Goal: Task Accomplishment & Management: Manage account settings

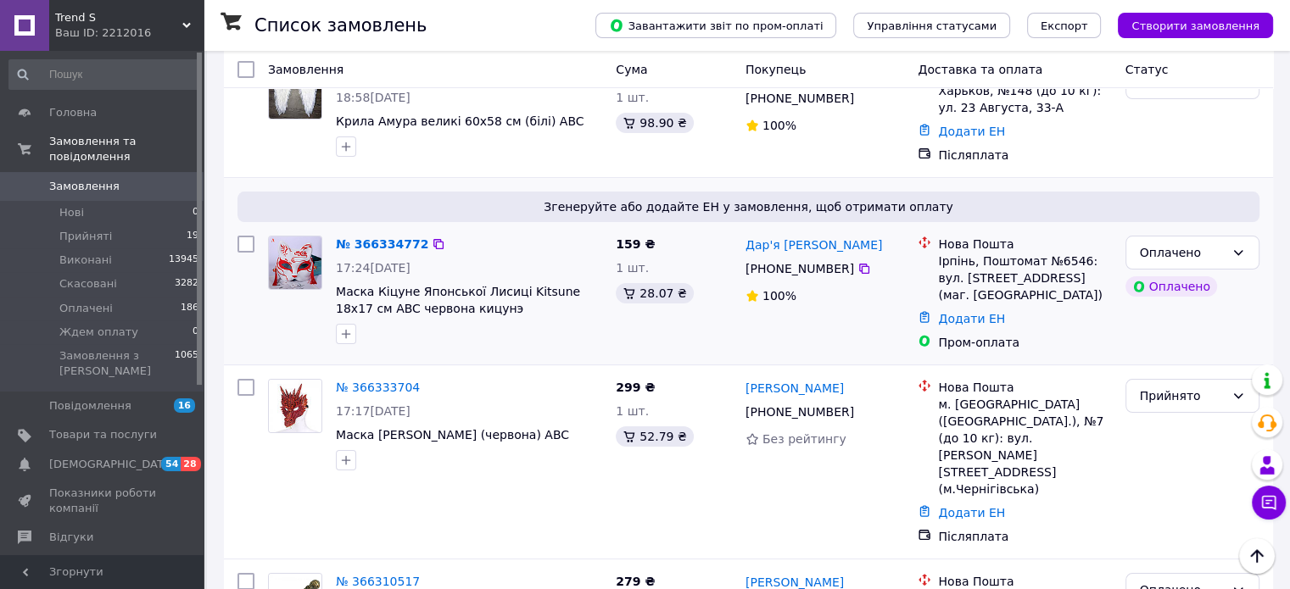
scroll to position [170, 0]
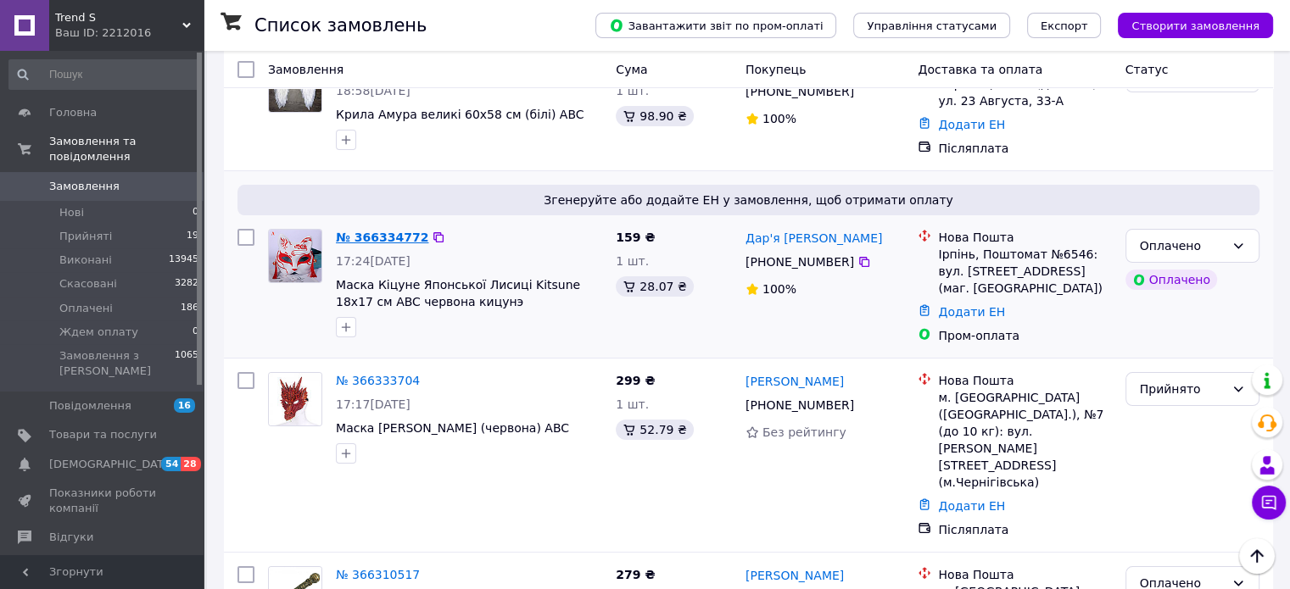
click at [387, 231] on link "№ 366334772" at bounding box center [382, 238] width 92 height 14
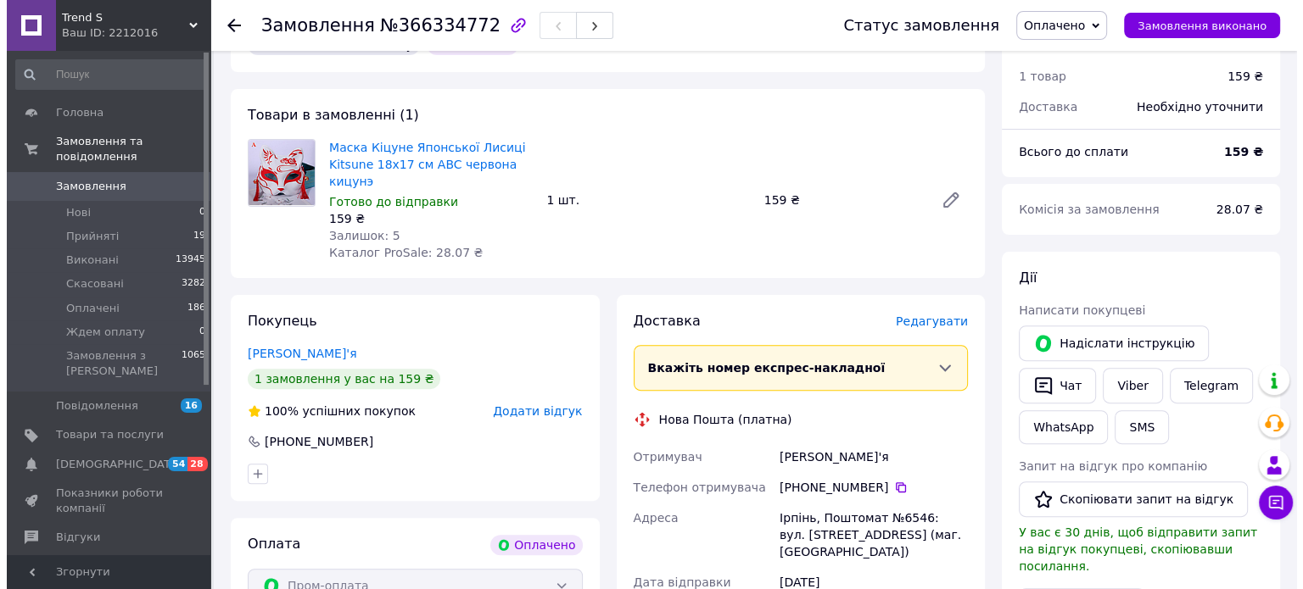
scroll to position [509, 0]
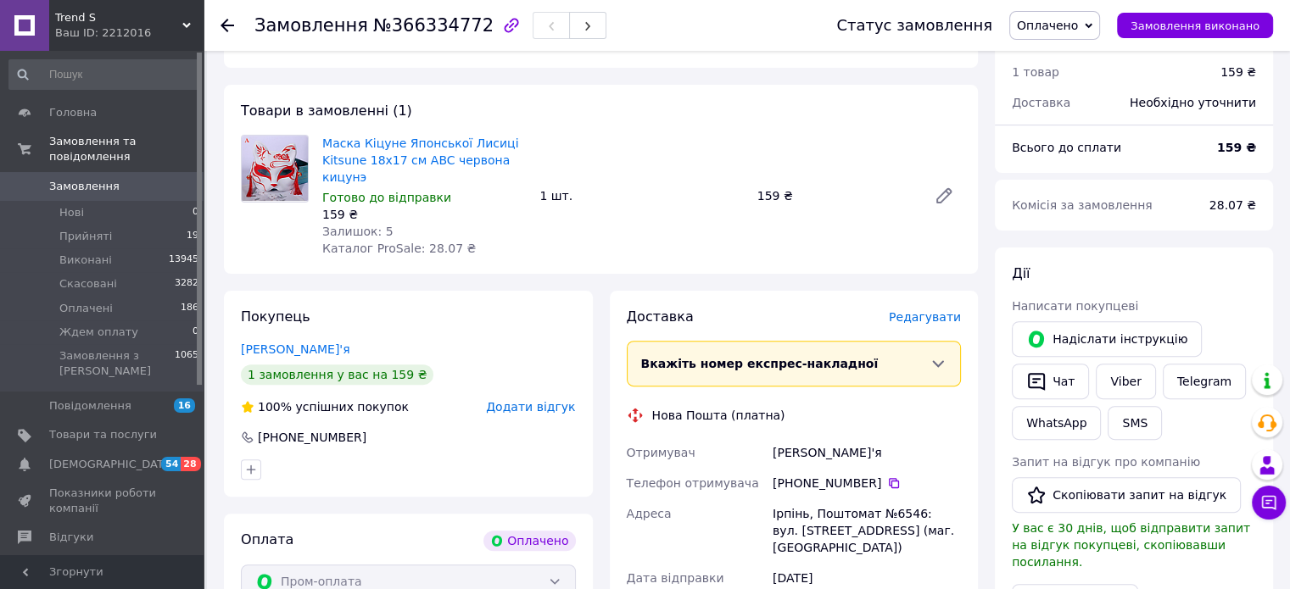
click at [926, 324] on span "Редагувати" at bounding box center [925, 317] width 72 height 14
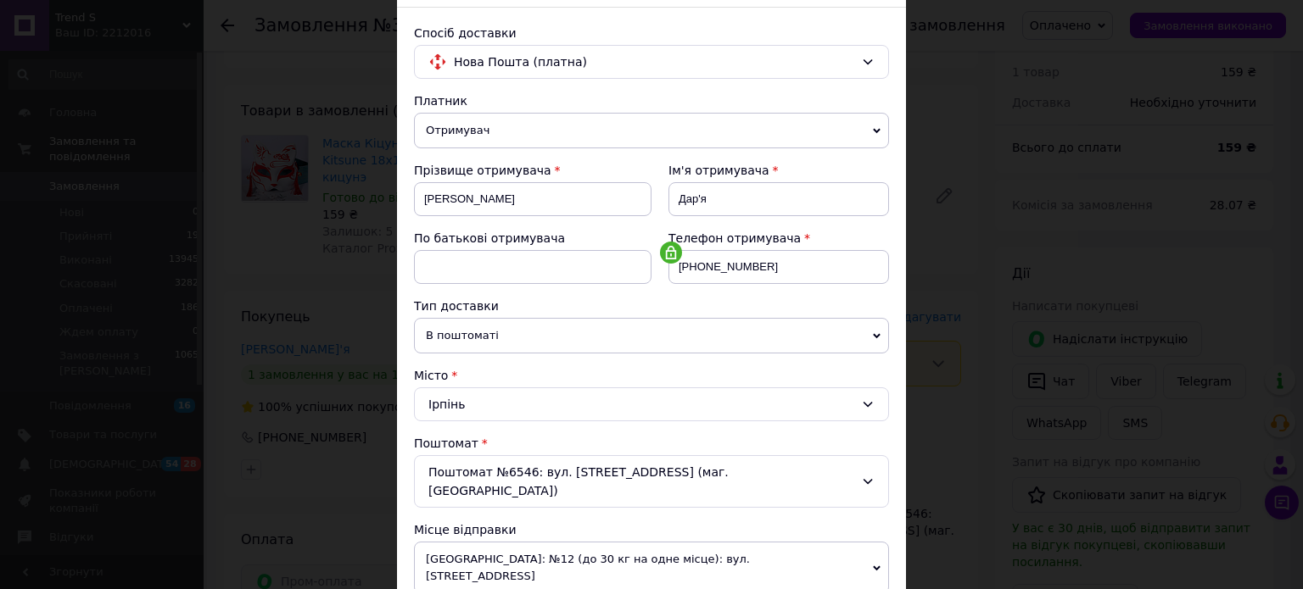
scroll to position [424, 0]
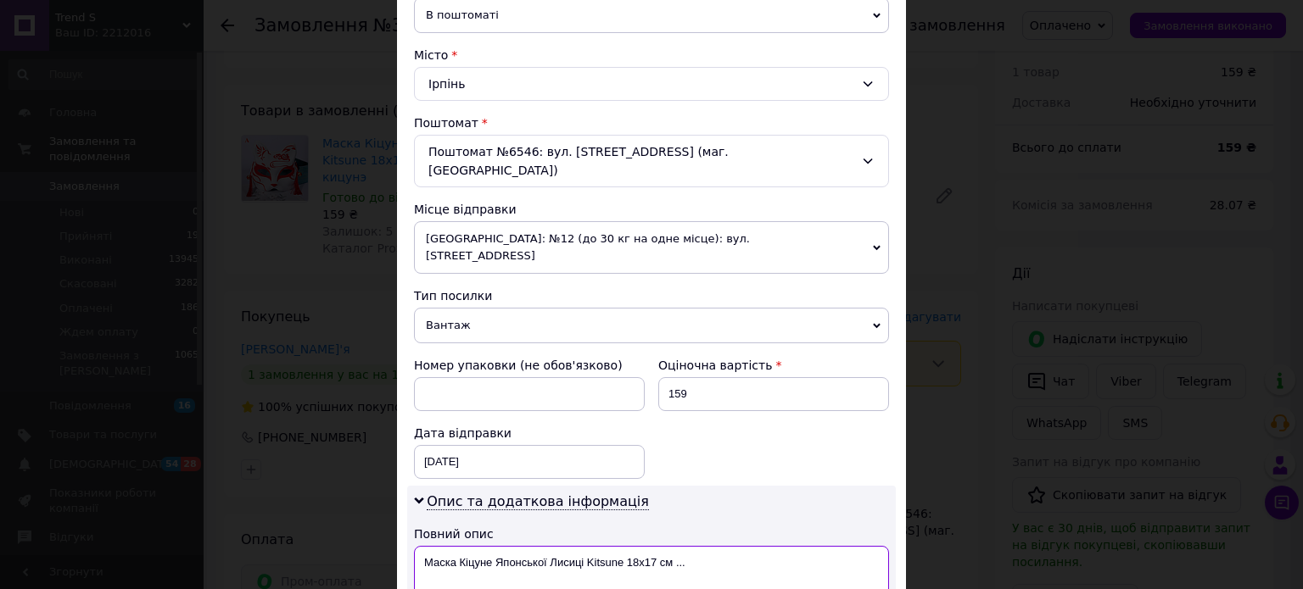
click at [706, 546] on textarea "Маска Кіцуне Японської Лисиці Kitsune 18х17 см ..." at bounding box center [651, 576] width 475 height 61
click at [423, 546] on textarea "[PERSON_NAME] Японської Лисиці Kitsune 18х17" at bounding box center [651, 576] width 475 height 61
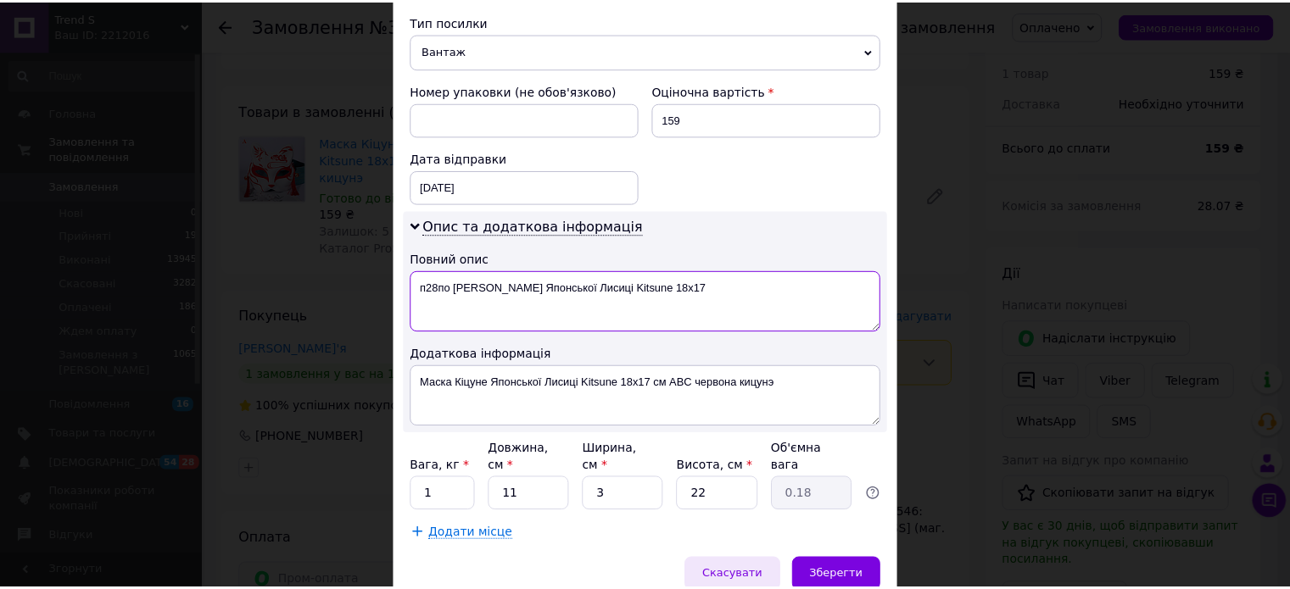
scroll to position [721, 0]
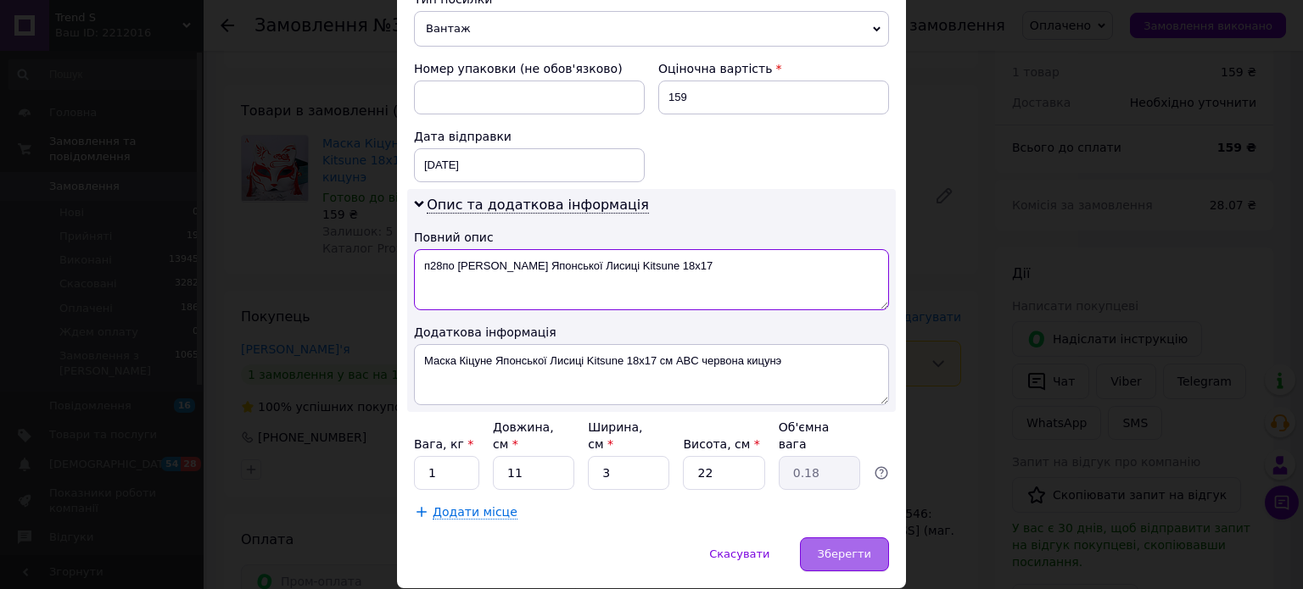
type textarea "п28по [PERSON_NAME] Японської Лисиці Kitsune 18х17"
click at [837, 548] on span "Зберегти" at bounding box center [844, 554] width 53 height 13
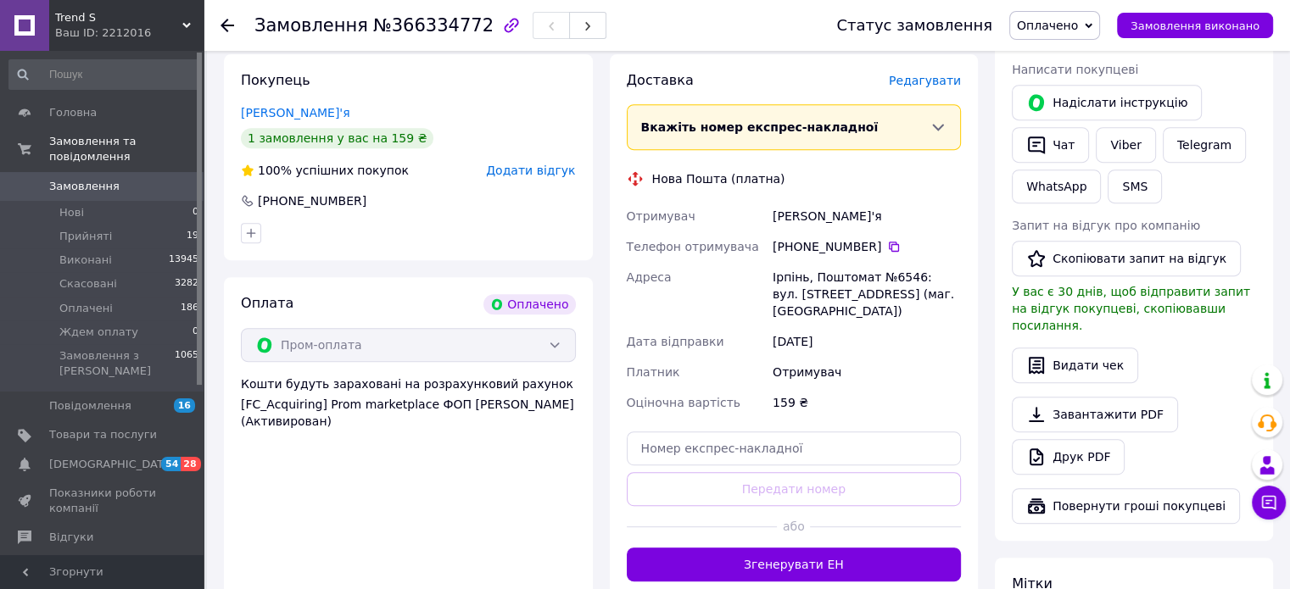
scroll to position [848, 0]
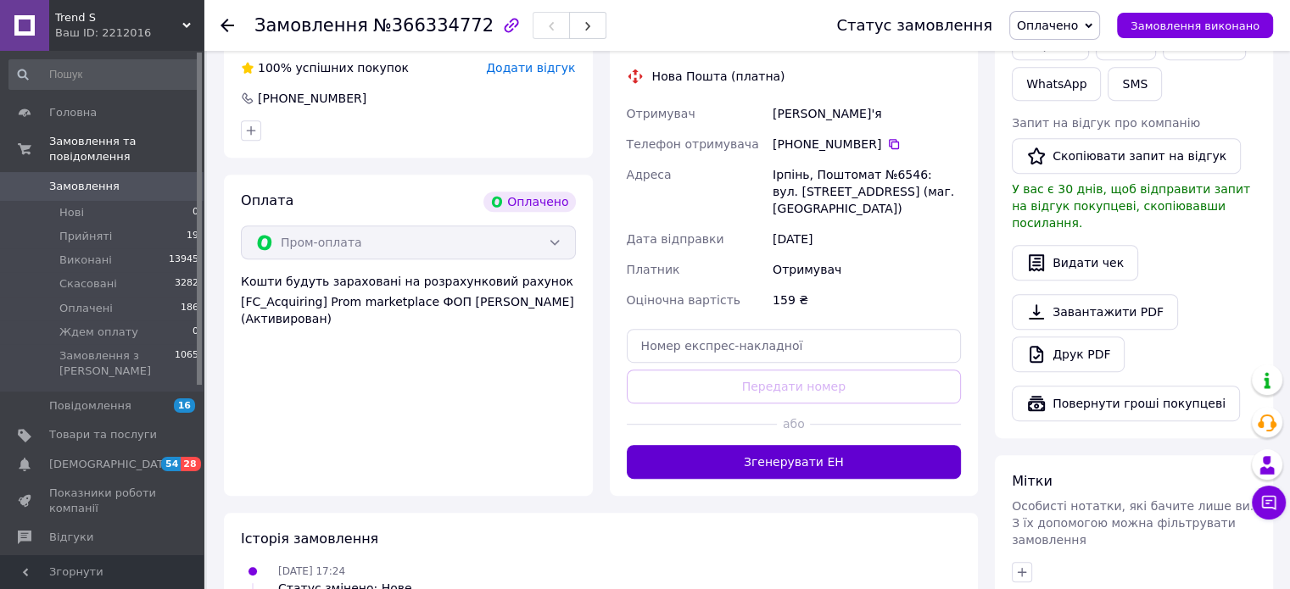
click at [835, 445] on button "Згенерувати ЕН" at bounding box center [794, 462] width 335 height 34
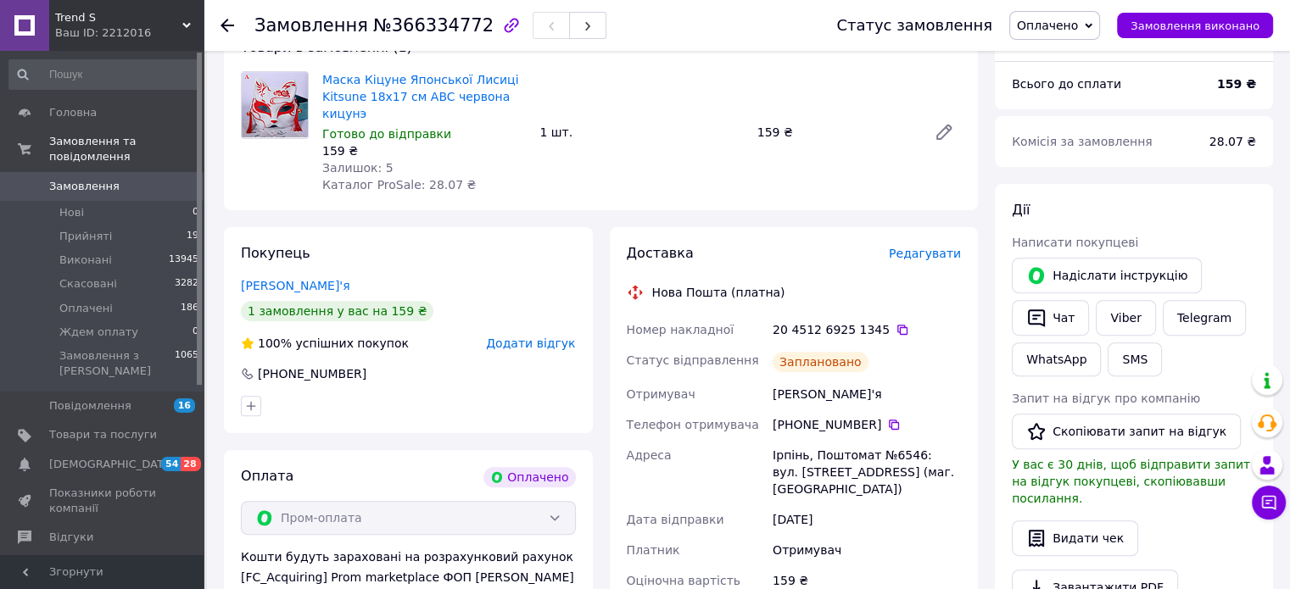
scroll to position [509, 0]
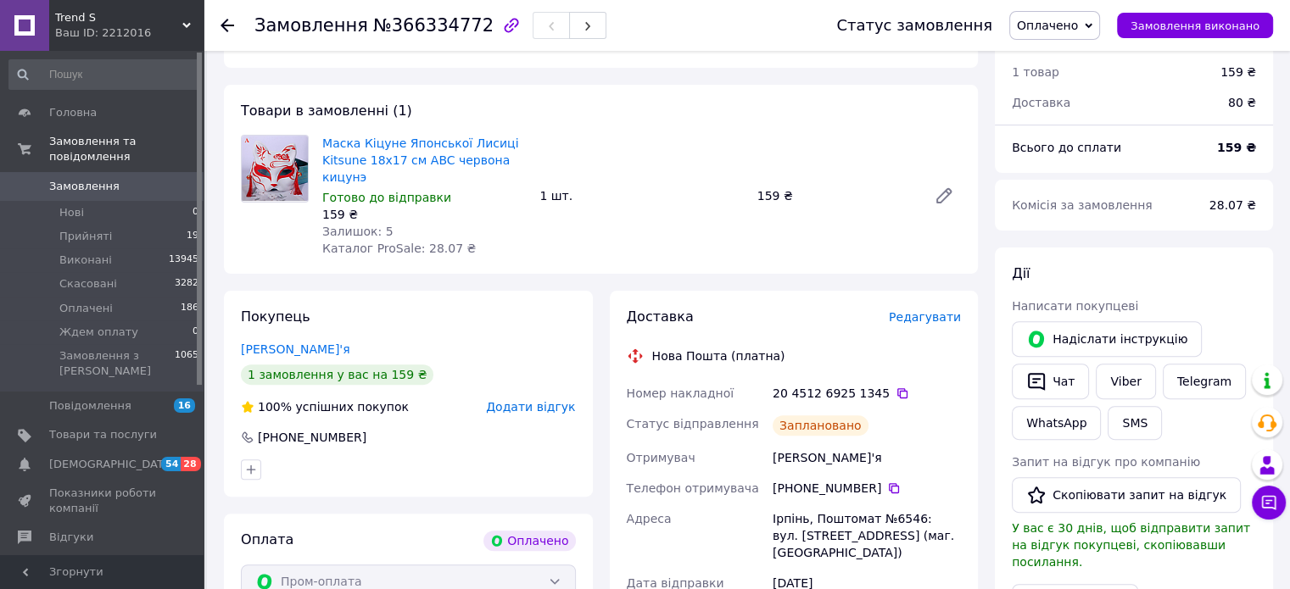
click at [126, 179] on span "Замовлення" at bounding box center [103, 186] width 108 height 15
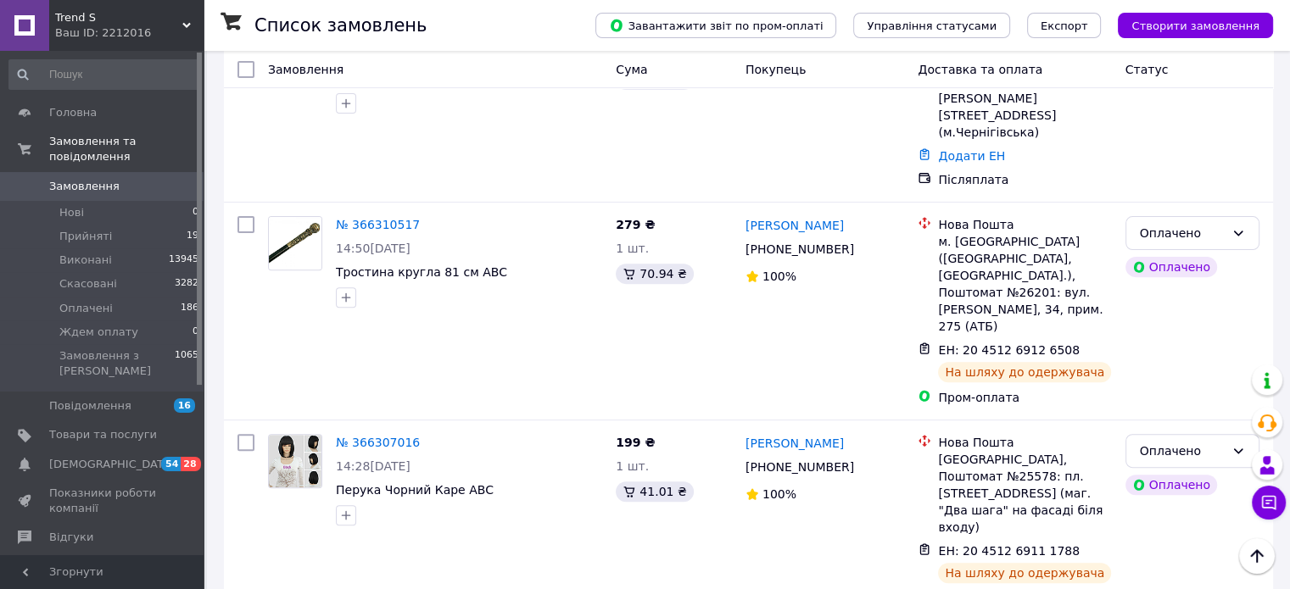
scroll to position [594, 0]
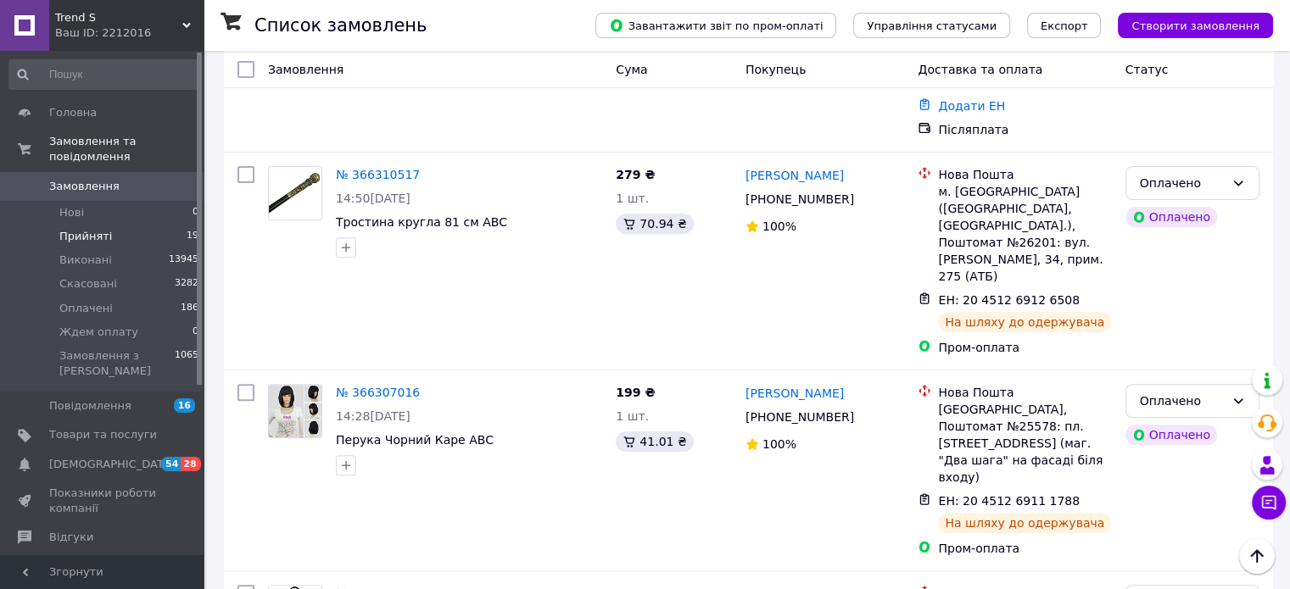
click at [120, 225] on li "Прийняті 19" at bounding box center [104, 237] width 209 height 24
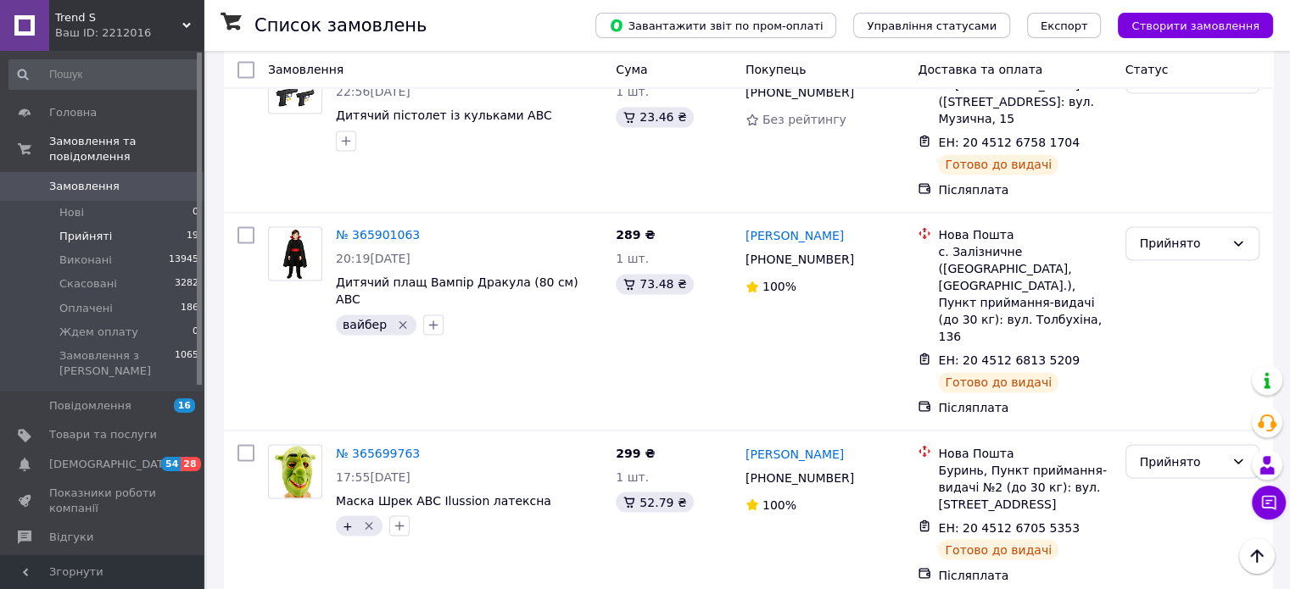
scroll to position [2842, 0]
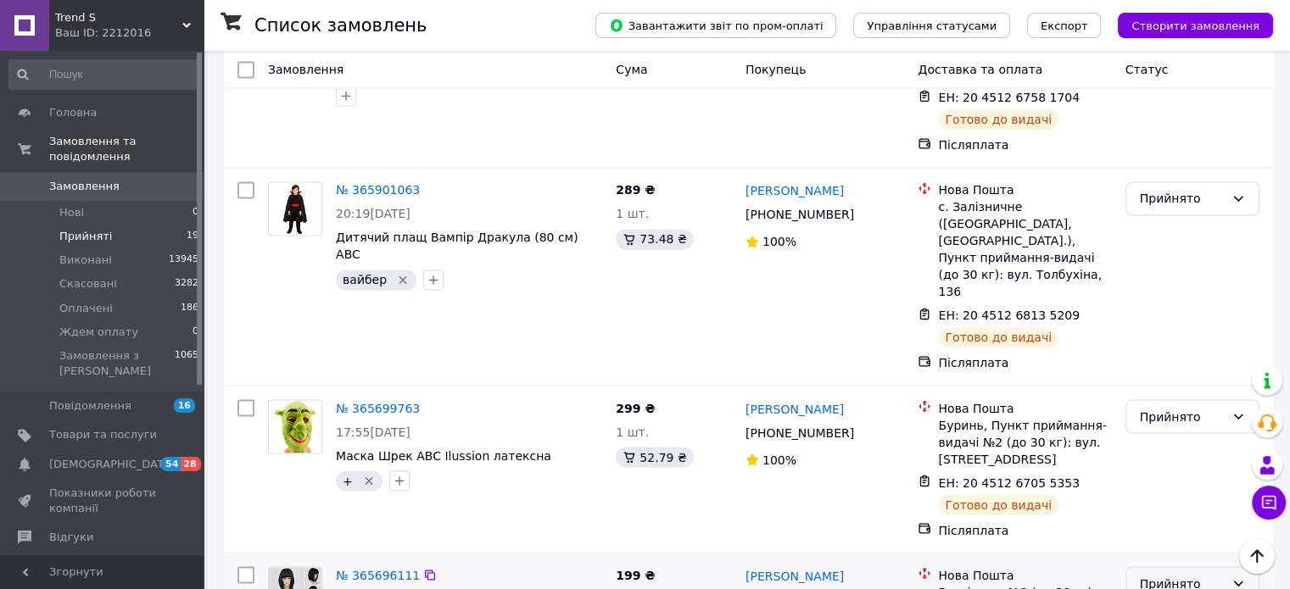
click at [1187, 574] on div "Прийнято" at bounding box center [1182, 583] width 85 height 19
click at [1184, 321] on li "Виконано" at bounding box center [1191, 322] width 132 height 31
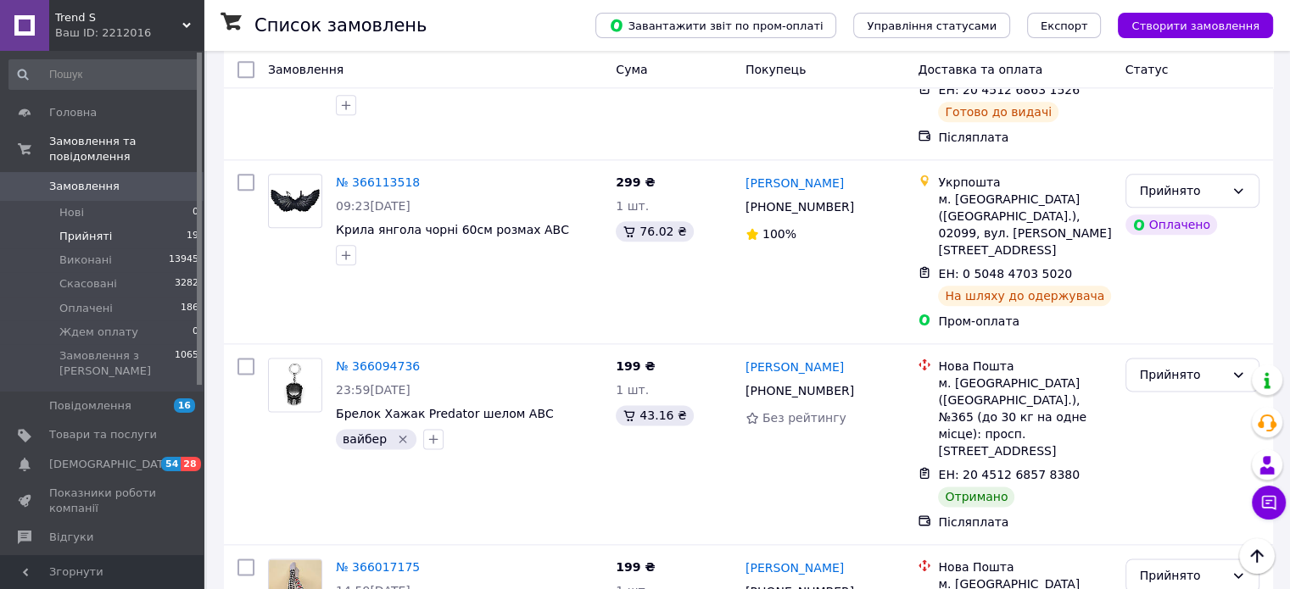
scroll to position [2079, 0]
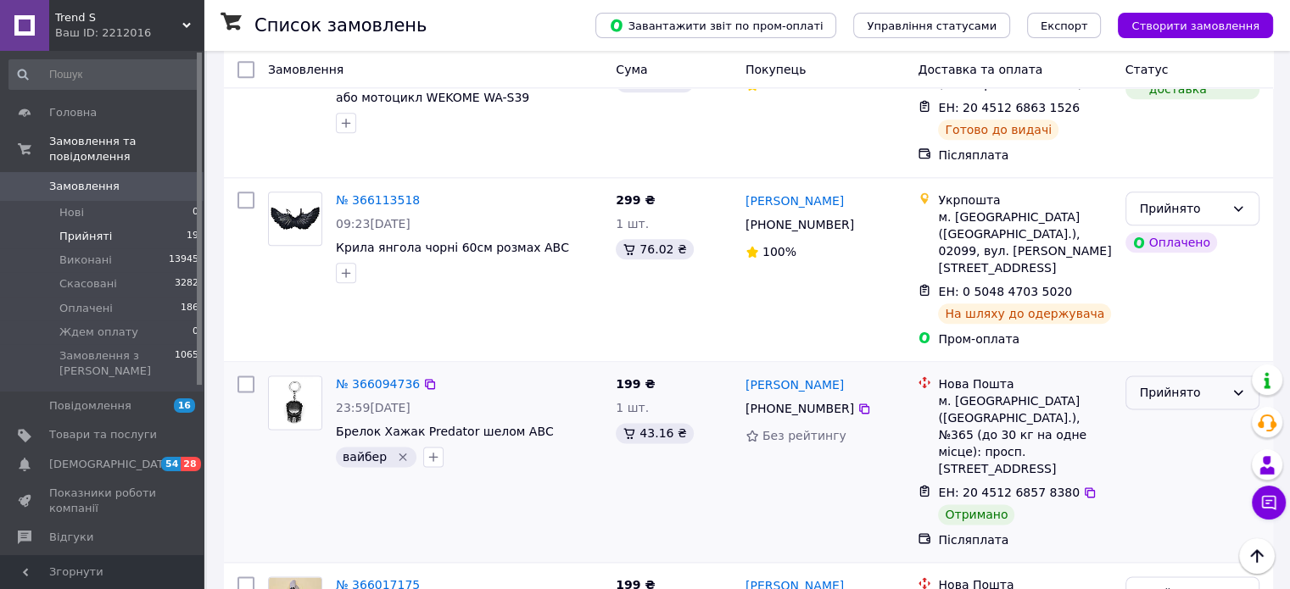
click at [1148, 383] on div "Прийнято" at bounding box center [1182, 392] width 85 height 19
click at [1155, 231] on li "Виконано" at bounding box center [1191, 232] width 132 height 31
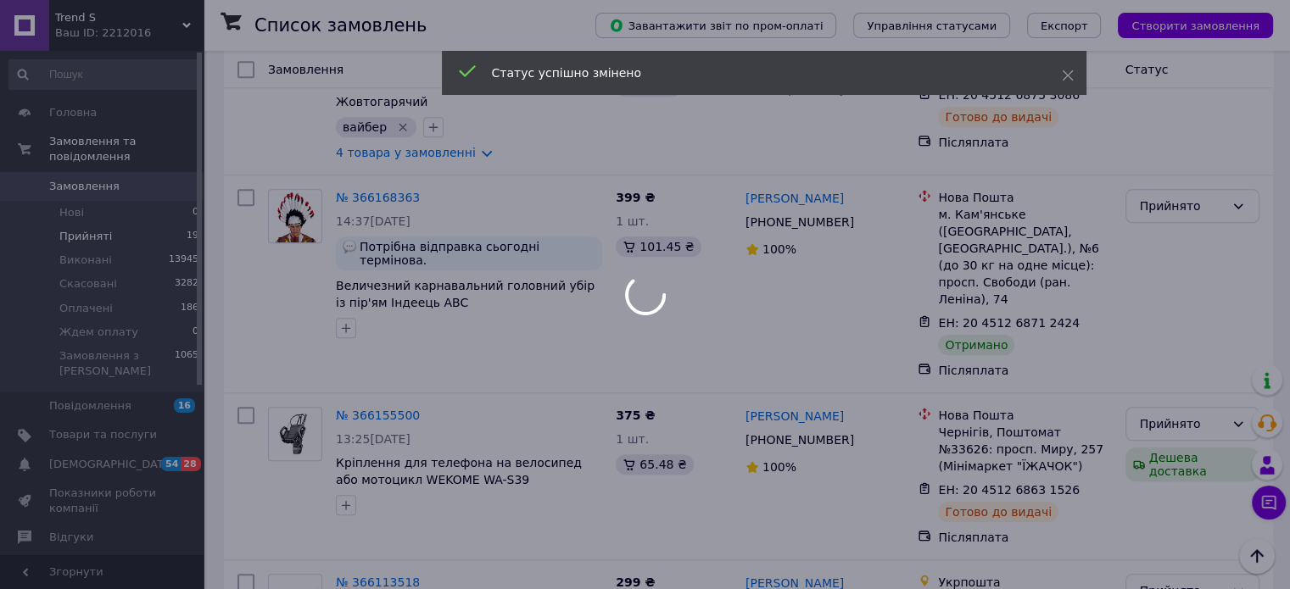
scroll to position [1655, 0]
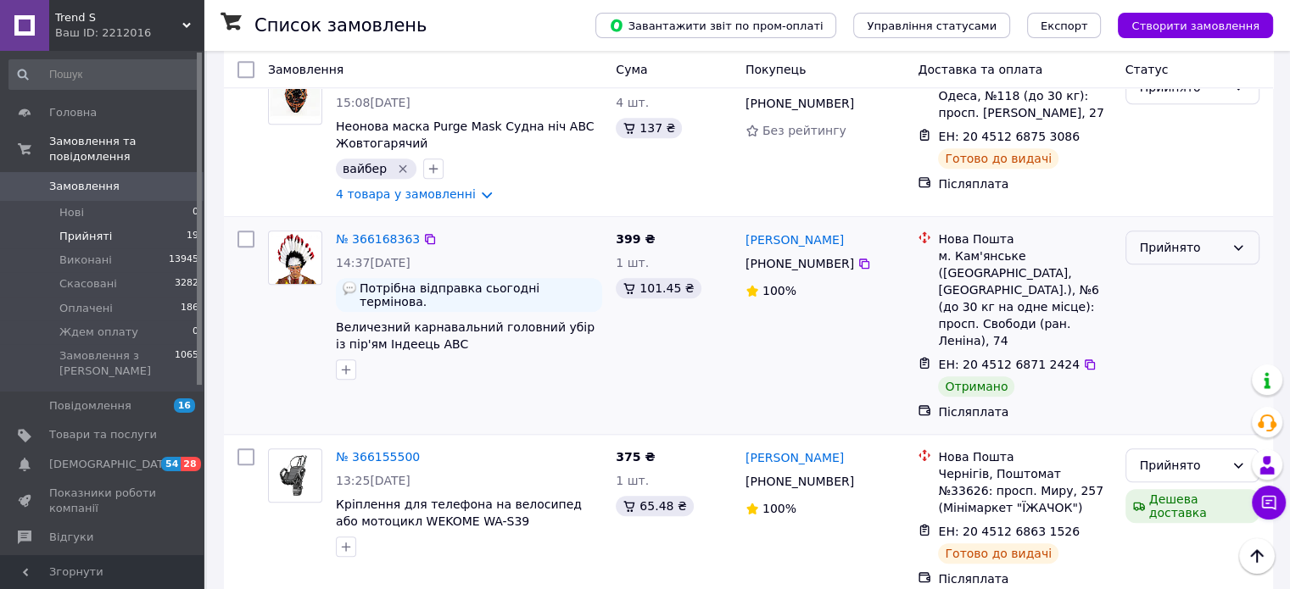
click at [1167, 238] on div "Прийнято" at bounding box center [1182, 247] width 85 height 19
click at [1164, 134] on li "Виконано" at bounding box center [1191, 137] width 132 height 31
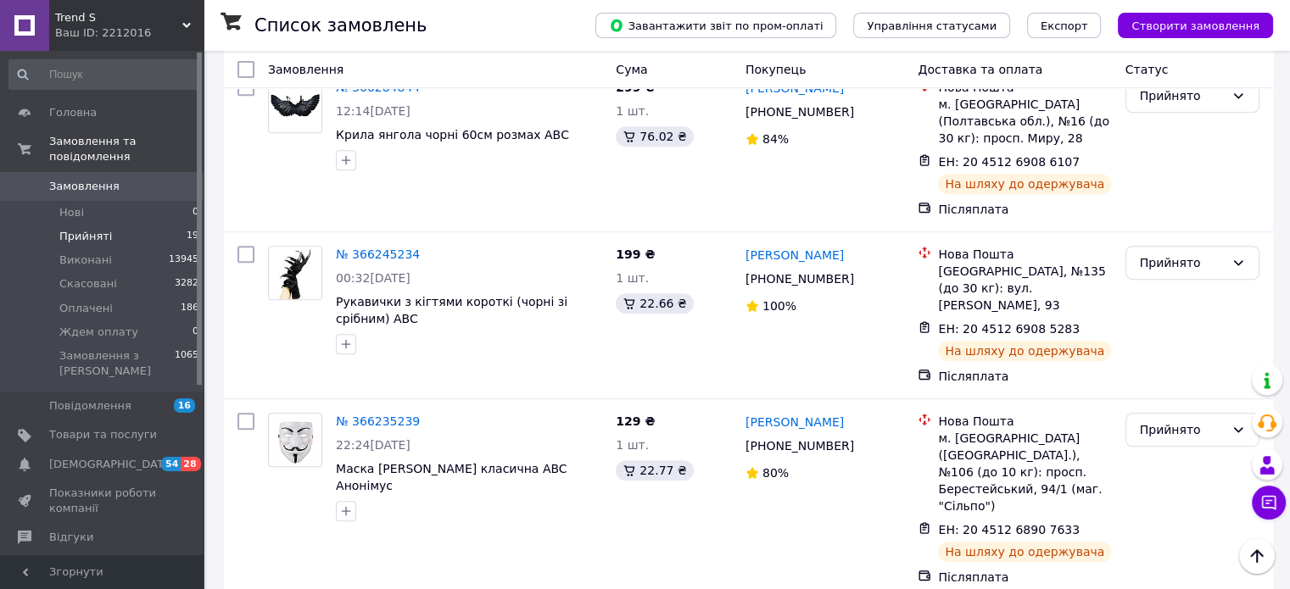
scroll to position [722, 0]
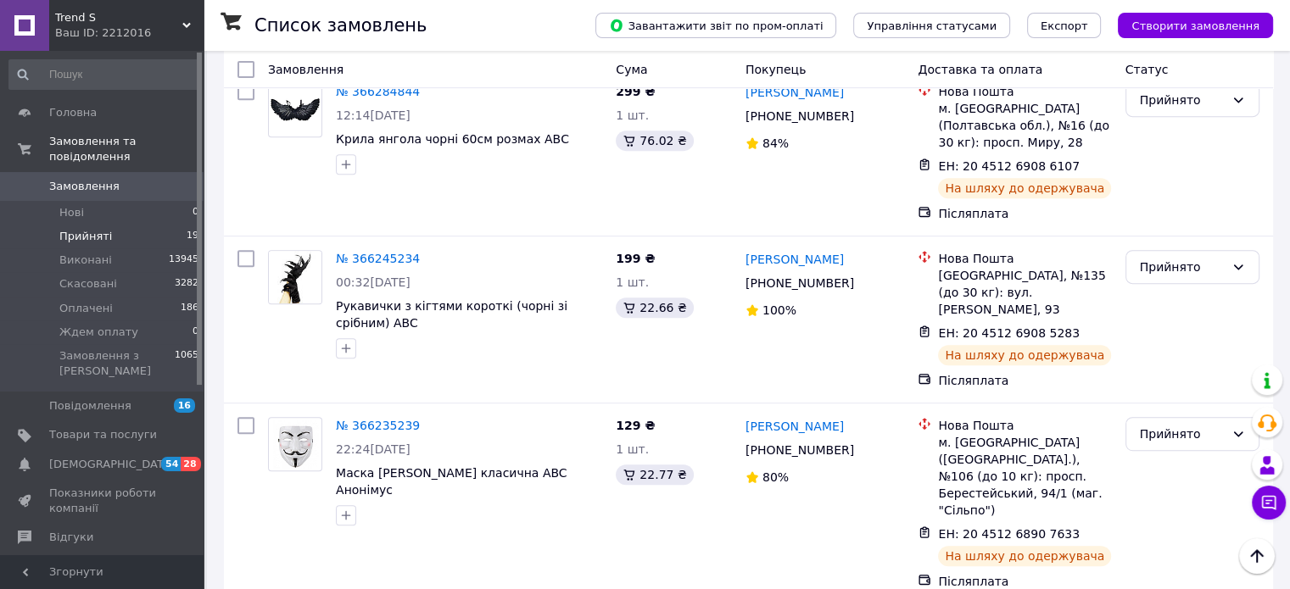
drag, startPoint x: 786, startPoint y: 240, endPoint x: 1281, endPoint y: 126, distance: 507.3
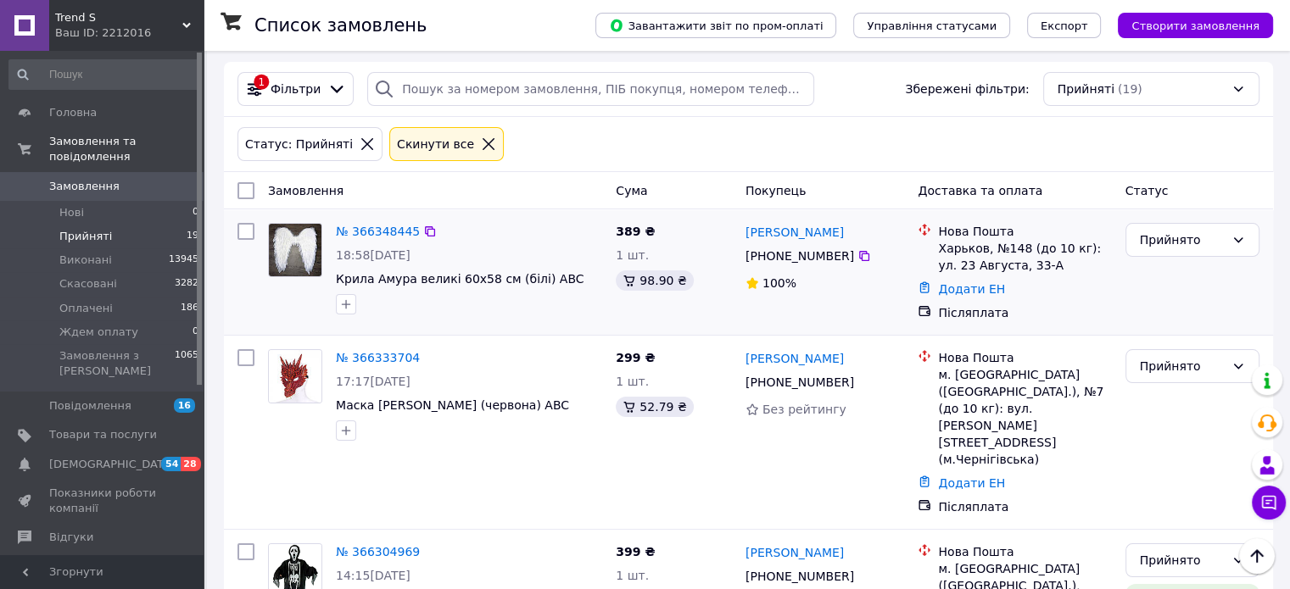
scroll to position [0, 0]
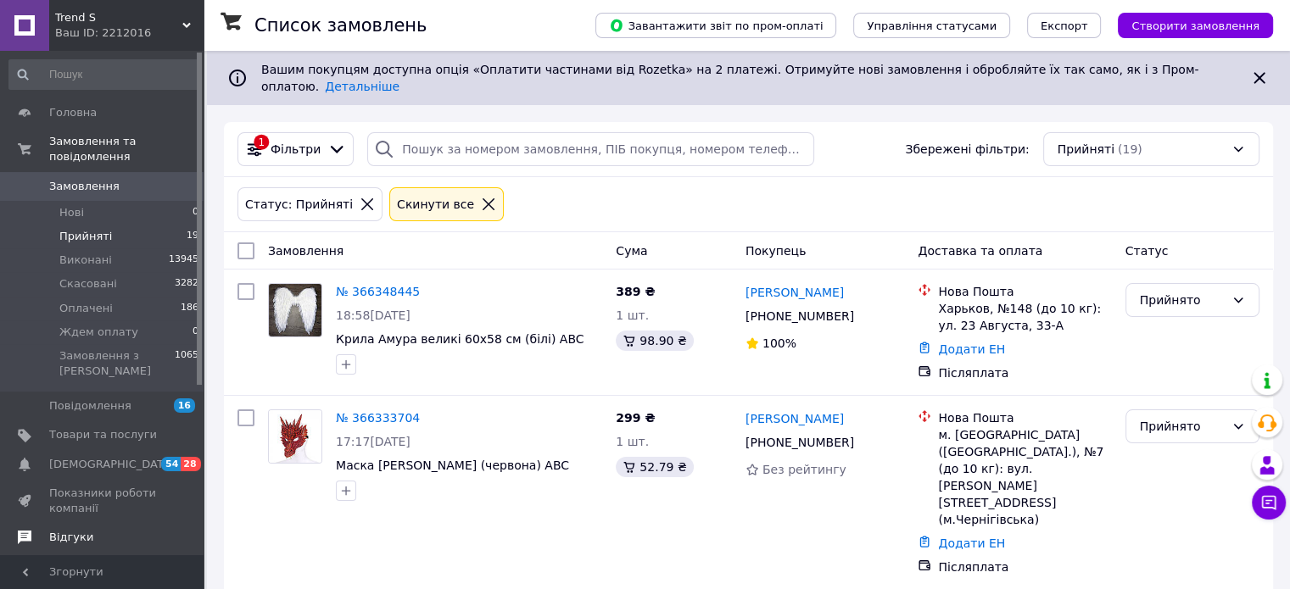
click at [92, 530] on span "Відгуки" at bounding box center [103, 537] width 108 height 15
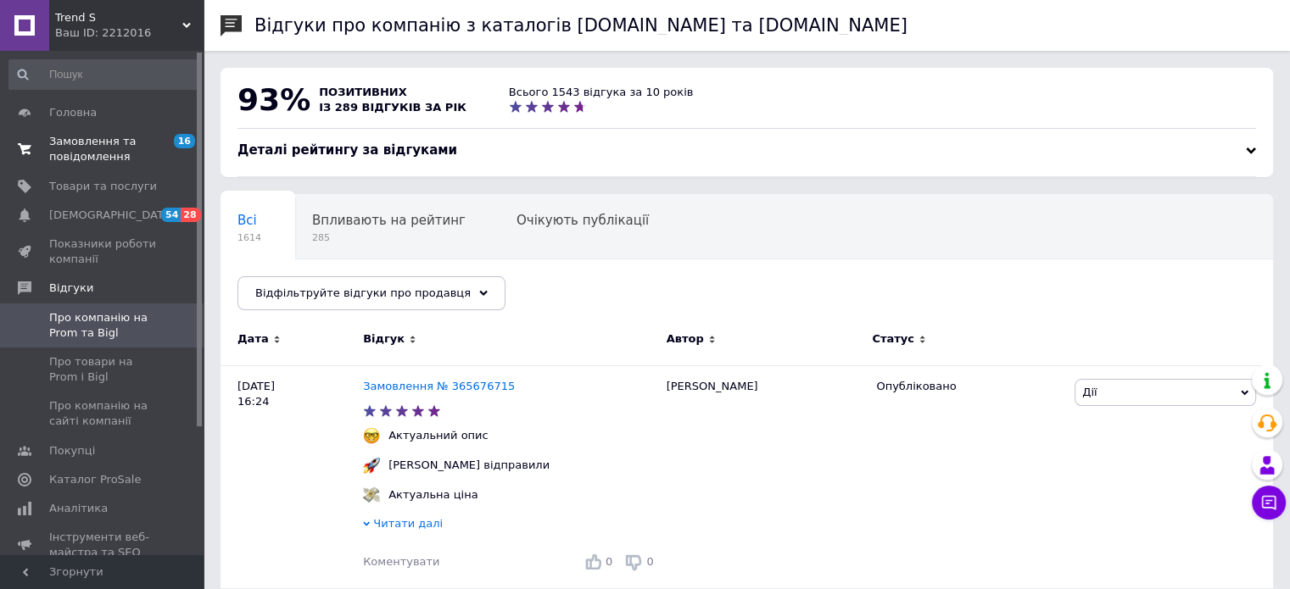
click at [72, 154] on span "Замовлення та повідомлення" at bounding box center [103, 149] width 108 height 31
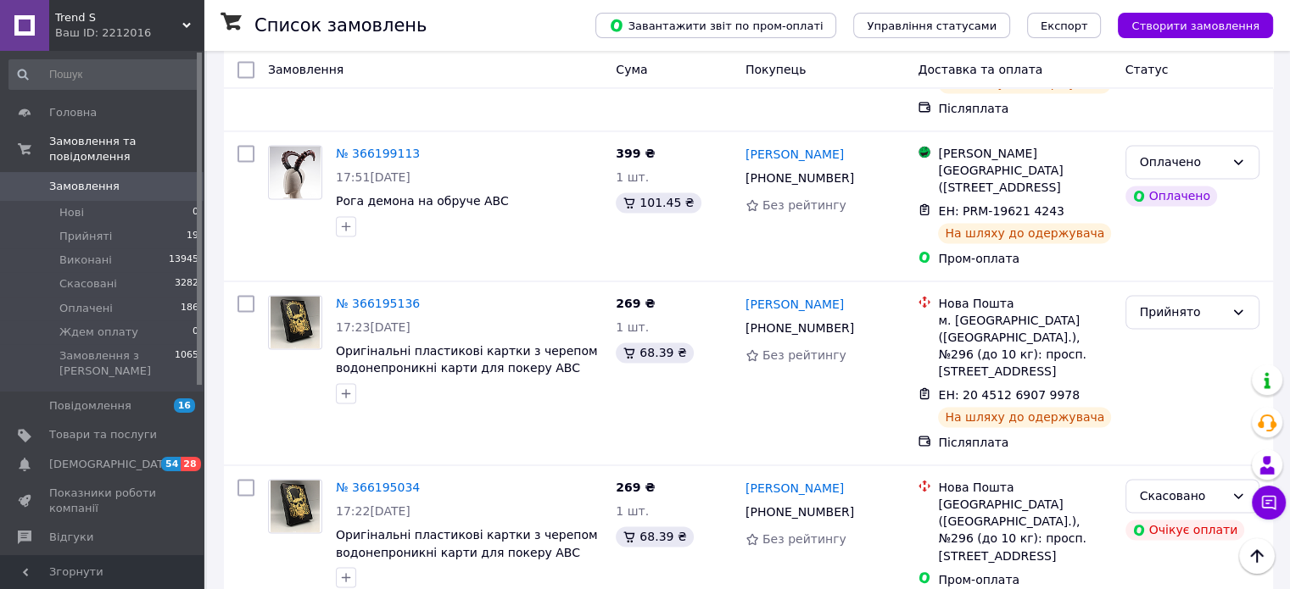
scroll to position [2714, 0]
